Goal: Find specific page/section: Find specific page/section

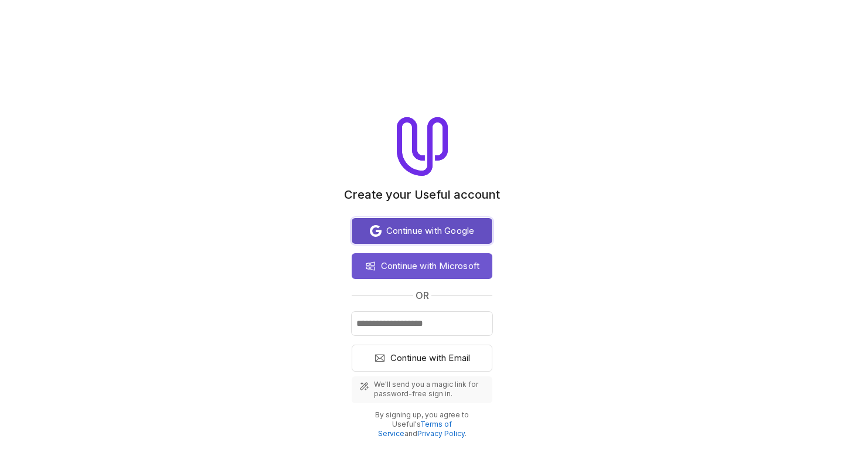
click at [432, 228] on span "Continue with Google" at bounding box center [430, 231] width 88 height 14
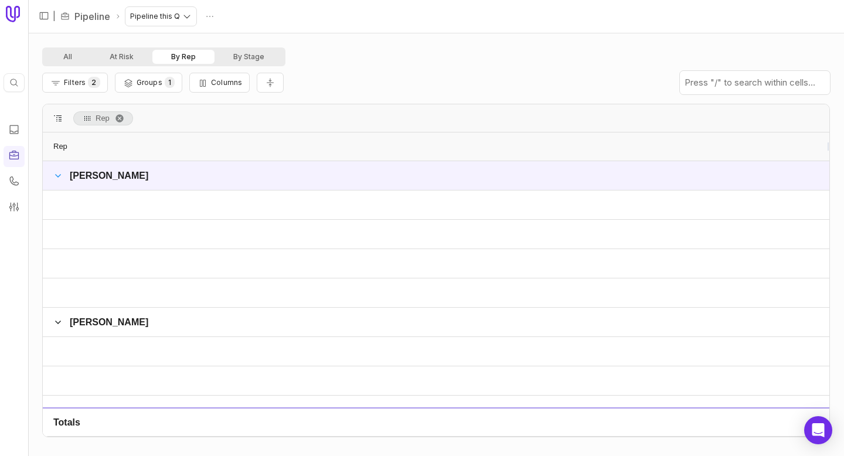
click at [59, 177] on span at bounding box center [57, 175] width 9 height 9
click at [423, 8] on nav "| Pipeline Pipeline this Q" at bounding box center [436, 16] width 816 height 33
click at [306, 13] on nav "| Pipeline Pipeline this Q" at bounding box center [436, 16] width 816 height 33
click at [263, 18] on nav "| Pipeline Pipeline this Q" at bounding box center [436, 16] width 816 height 33
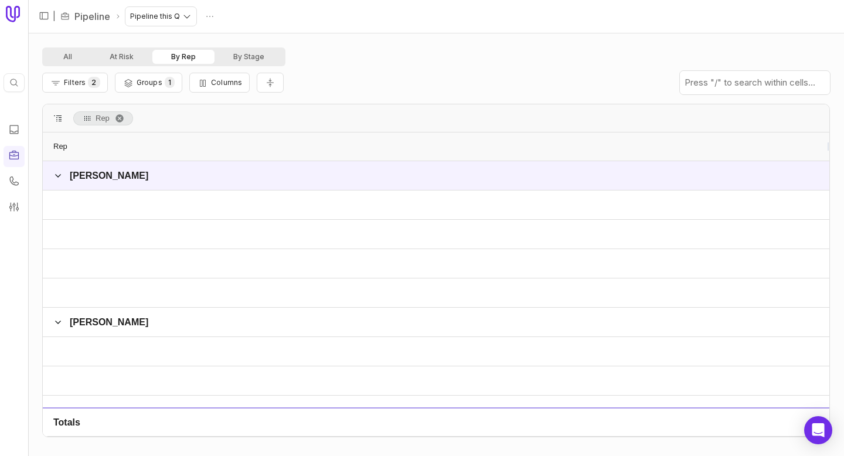
click at [242, 18] on nav "| Pipeline Pipeline this Q" at bounding box center [436, 16] width 816 height 33
click at [423, 23] on nav "| Pipeline Pipeline this Q" at bounding box center [436, 16] width 816 height 33
click at [368, 48] on div "All At Risk By Rep By Stage" at bounding box center [436, 56] width 788 height 19
click at [556, 38] on div "All At Risk By Rep By Stage Filters 2 Groups 1 Columns Rep Drag here to set col…" at bounding box center [436, 244] width 816 height 423
click at [441, 92] on div "Filters 2 Groups 1 Columns" at bounding box center [436, 82] width 788 height 33
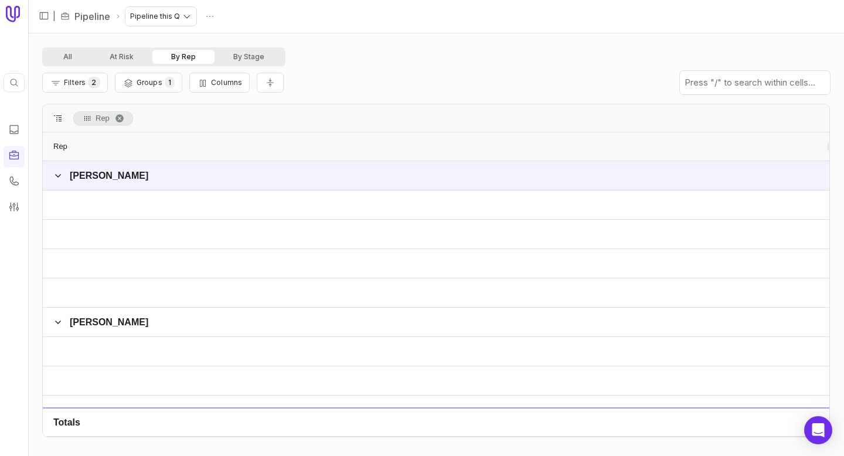
click at [432, 46] on div "All At Risk By Rep By Stage Filters 2 Groups 1 Columns Rep Drag here to set col…" at bounding box center [436, 244] width 816 height 423
click at [425, 11] on nav "| Pipeline Pipeline this Q" at bounding box center [436, 16] width 816 height 33
click at [432, 83] on div "Filters 2 Groups 1 Columns" at bounding box center [436, 82] width 788 height 33
click at [345, 54] on div "All At Risk By Rep By Stage" at bounding box center [436, 56] width 788 height 19
click at [542, 57] on div "All At Risk By Rep By Stage" at bounding box center [436, 56] width 788 height 19
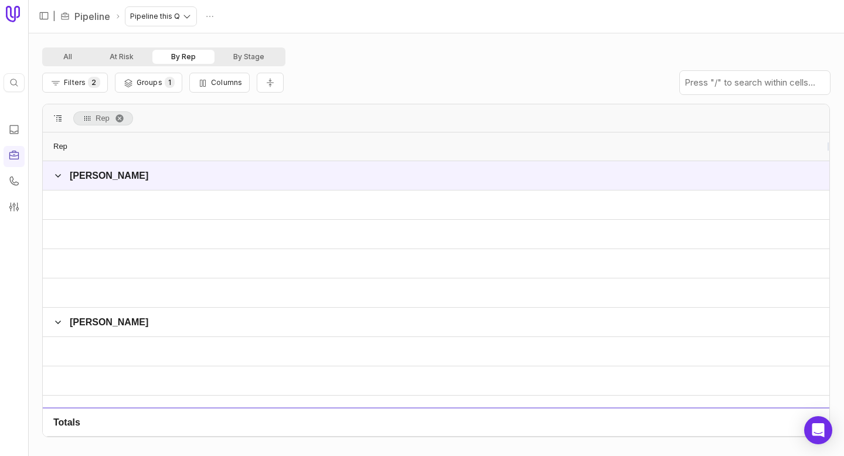
click at [440, 52] on div "All At Risk By Rep By Stage" at bounding box center [436, 56] width 788 height 19
click at [387, 20] on nav "| Pipeline Pipeline this Q" at bounding box center [436, 16] width 816 height 33
click at [259, 12] on nav "| Pipeline Pipeline this Q" at bounding box center [436, 16] width 816 height 33
click at [226, 15] on nav "| Pipeline Pipeline this Q" at bounding box center [436, 16] width 816 height 33
click at [633, 19] on nav "| Pipeline Pipeline this Q" at bounding box center [436, 16] width 816 height 33
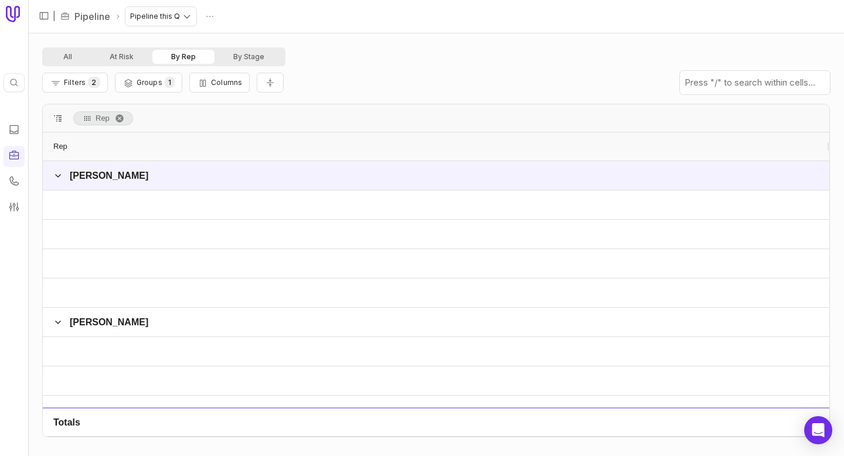
click at [502, 17] on nav "| Pipeline Pipeline this Q" at bounding box center [436, 16] width 816 height 33
click at [223, 14] on div "| Pipeline Pipeline this Q" at bounding box center [131, 16] width 193 height 19
click at [293, 19] on nav "| Pipeline Pipeline this Q" at bounding box center [436, 16] width 816 height 33
click at [651, 20] on nav "| Pipeline Pipeline this Q" at bounding box center [436, 16] width 816 height 33
click at [548, 12] on nav "| Pipeline Pipeline this Q" at bounding box center [436, 16] width 816 height 33
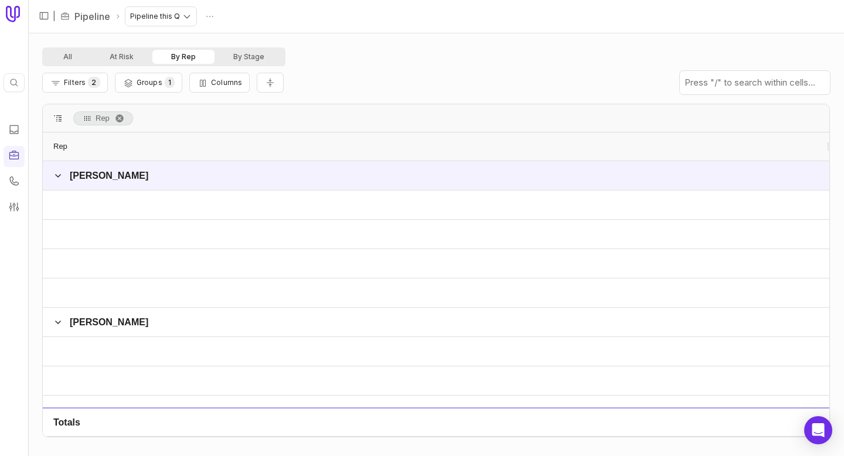
click at [235, 16] on nav "| Pipeline Pipeline this Q" at bounding box center [436, 16] width 816 height 33
click at [382, 13] on nav "| Pipeline Pipeline this Q" at bounding box center [436, 16] width 816 height 33
click at [712, 19] on nav "| Pipeline Pipeline this Q" at bounding box center [436, 16] width 816 height 33
click at [557, 20] on nav "| Pipeline Pipeline this Q" at bounding box center [436, 16] width 816 height 33
click at [437, 67] on div "Filters 2 Groups 1 Columns" at bounding box center [436, 82] width 788 height 33
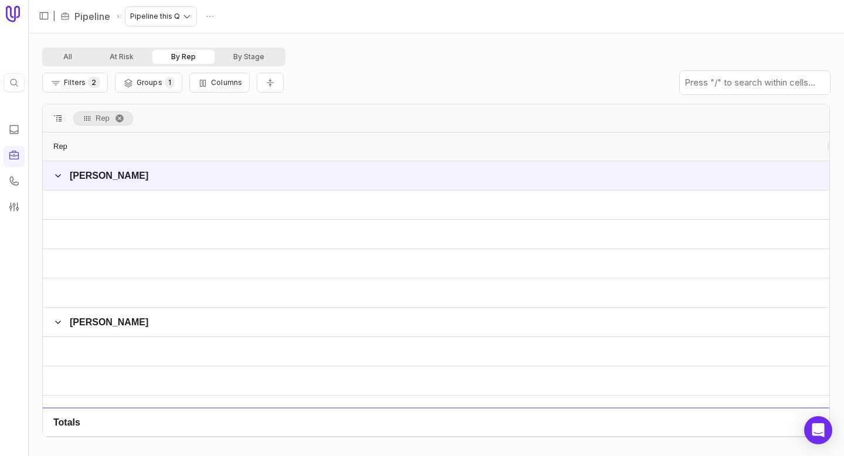
click at [294, 21] on nav "| Pipeline Pipeline this Q" at bounding box center [436, 16] width 816 height 33
click at [233, 19] on nav "| Pipeline Pipeline this Q" at bounding box center [436, 16] width 816 height 33
click at [643, 13] on nav "| Pipeline Pipeline this Q" at bounding box center [436, 16] width 816 height 33
click at [498, 18] on nav "| Pipeline Pipeline this Q" at bounding box center [436, 16] width 816 height 33
click at [60, 175] on span at bounding box center [57, 175] width 9 height 9
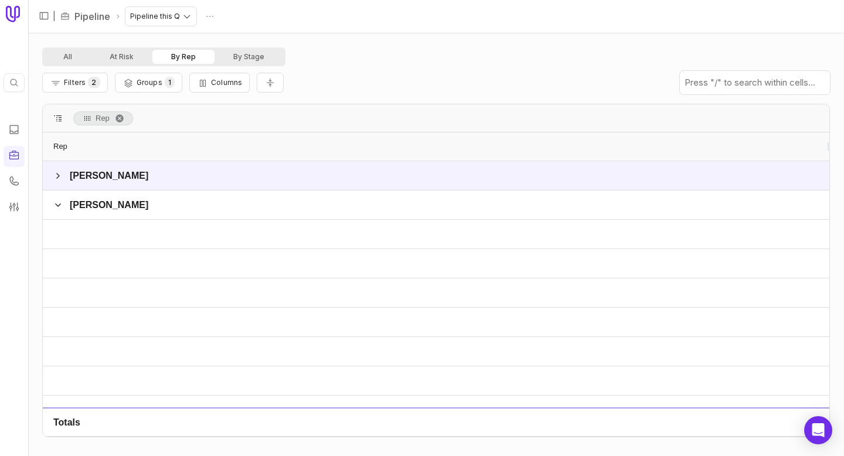
click at [60, 175] on span at bounding box center [57, 175] width 9 height 9
click at [106, 17] on link "Pipeline" at bounding box center [92, 16] width 36 height 14
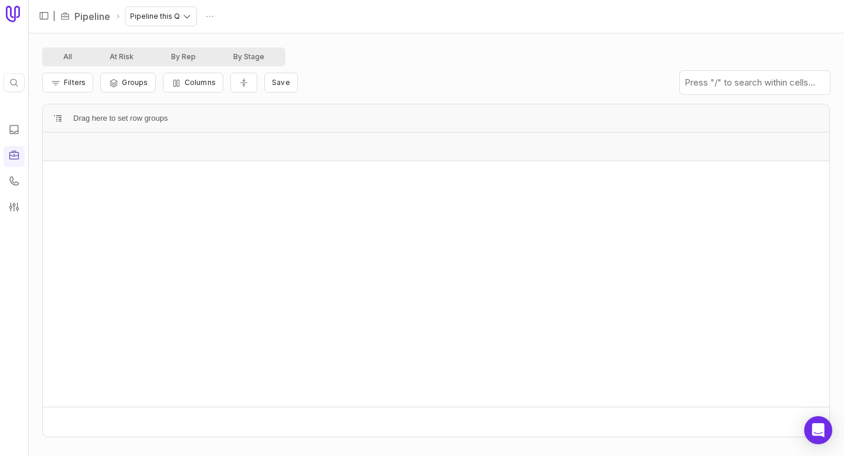
click at [441, 19] on nav "| Pipeline Pipeline this Q" at bounding box center [436, 16] width 816 height 33
click at [323, 30] on nav "| Pipeline Pipeline this Q" at bounding box center [436, 16] width 816 height 33
click at [241, 19] on nav "| Pipeline Pipeline this Q" at bounding box center [436, 16] width 816 height 33
click at [330, 8] on nav "| Pipeline Pipeline this Q" at bounding box center [436, 16] width 816 height 33
click at [490, 18] on nav "| Pipeline Pipeline this Q" at bounding box center [436, 16] width 816 height 33
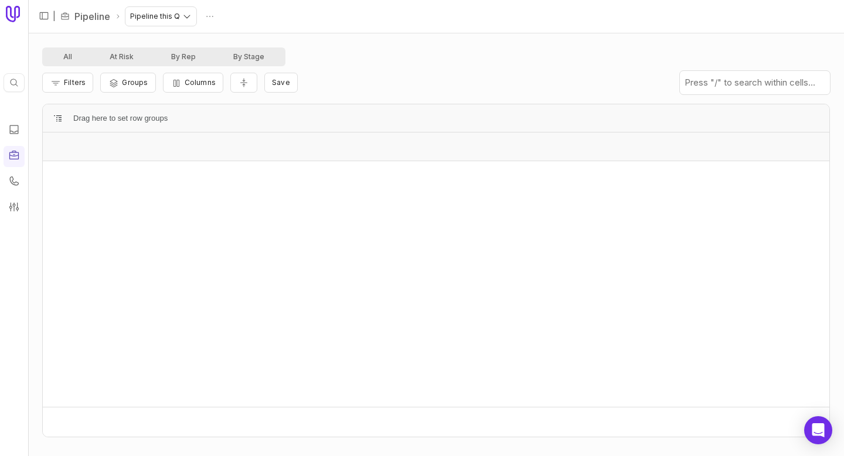
click at [219, 17] on div "| Pipeline Pipeline this Q" at bounding box center [131, 16] width 193 height 19
click at [446, 15] on nav "| Pipeline Pipeline this Q" at bounding box center [436, 16] width 816 height 33
